Goal: Find specific page/section: Find specific page/section

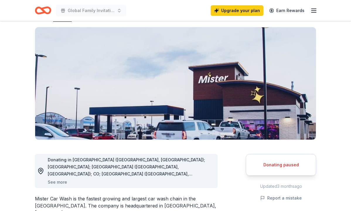
scroll to position [41, 0]
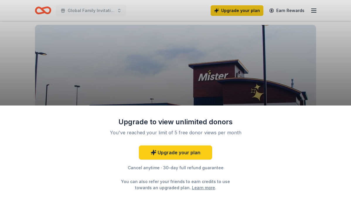
click at [208, 74] on div "Upgrade to view unlimited donors You've reached your limit of 5 free donor view…" at bounding box center [175, 105] width 351 height 211
click at [194, 74] on div "Upgrade to view unlimited donors You've reached your limit of 5 free donor view…" at bounding box center [175, 105] width 351 height 211
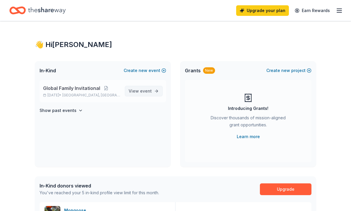
click at [148, 94] on span "View event" at bounding box center [140, 90] width 23 height 7
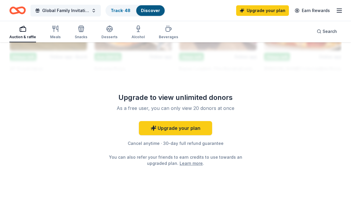
scroll to position [693, 0]
